Goal: Check status

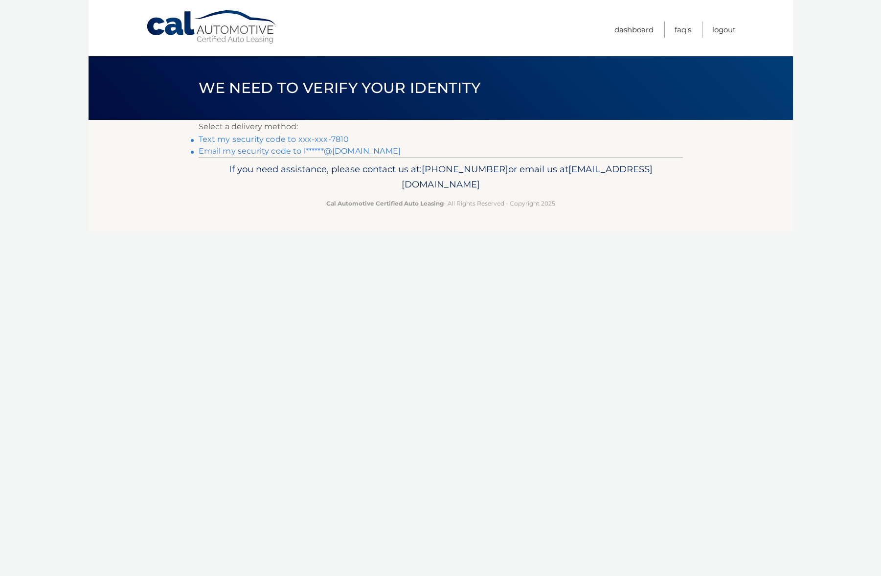
click at [315, 140] on link "Text my security code to xxx-xxx-7810" at bounding box center [274, 139] width 151 height 9
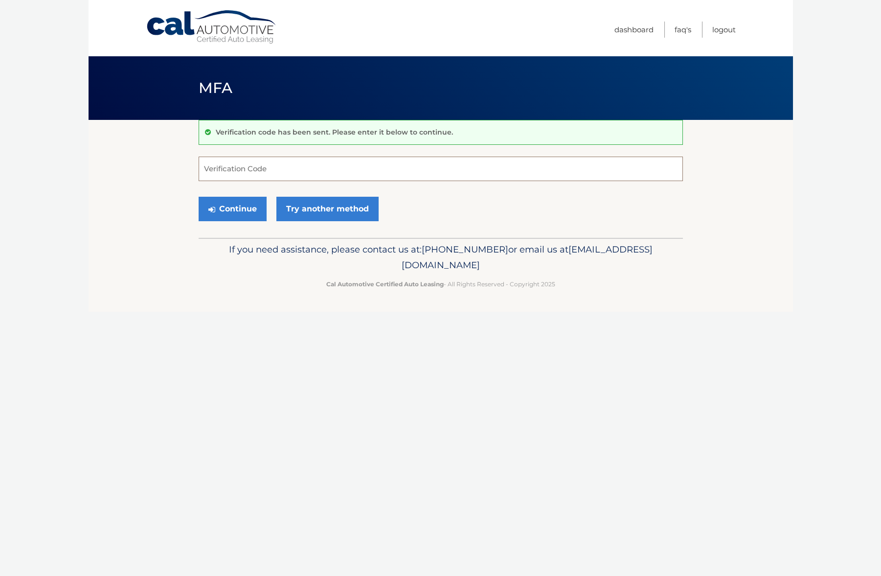
click at [258, 170] on input "Verification Code" at bounding box center [441, 169] width 484 height 24
type input "994372"
click at [232, 208] on button "Continue" at bounding box center [233, 209] width 68 height 24
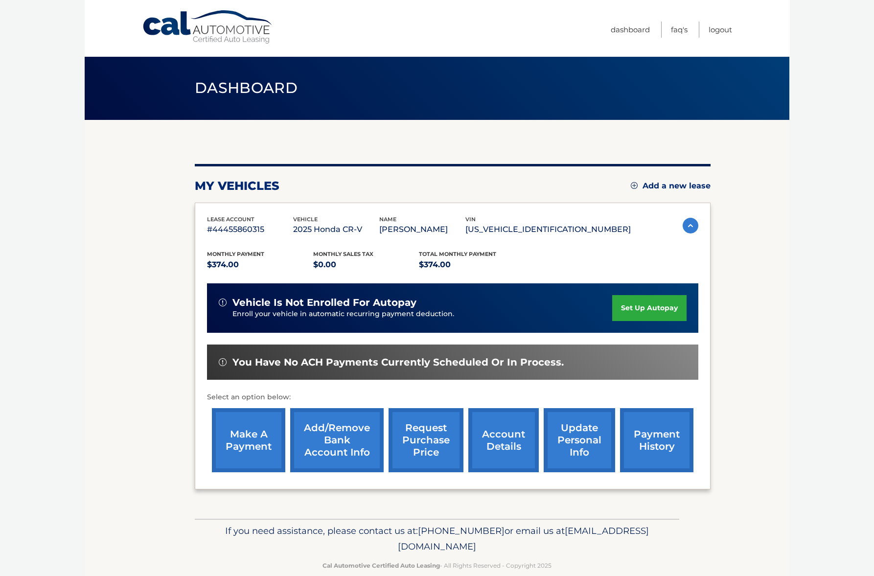
click at [648, 443] on link "payment history" at bounding box center [656, 440] width 73 height 64
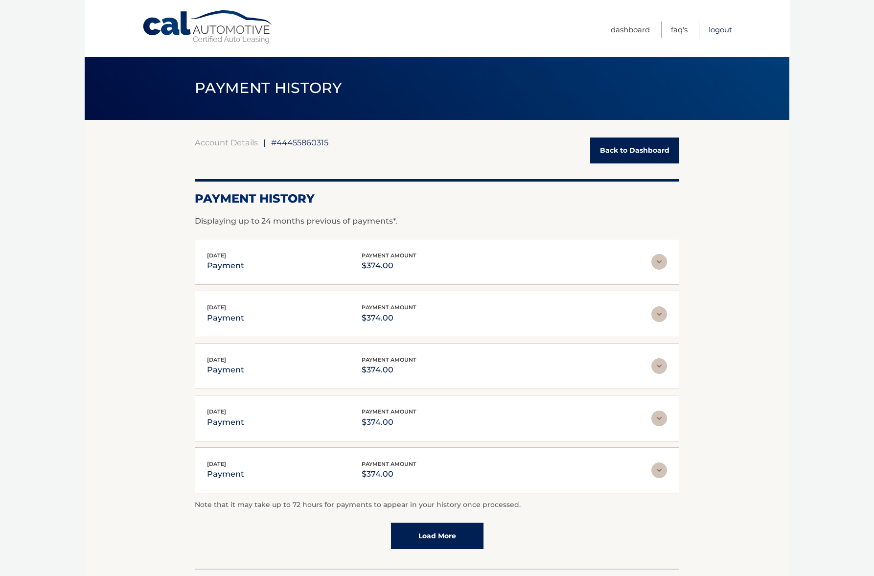
click at [721, 27] on link "Logout" at bounding box center [720, 30] width 23 height 16
